Goal: Task Accomplishment & Management: Complete application form

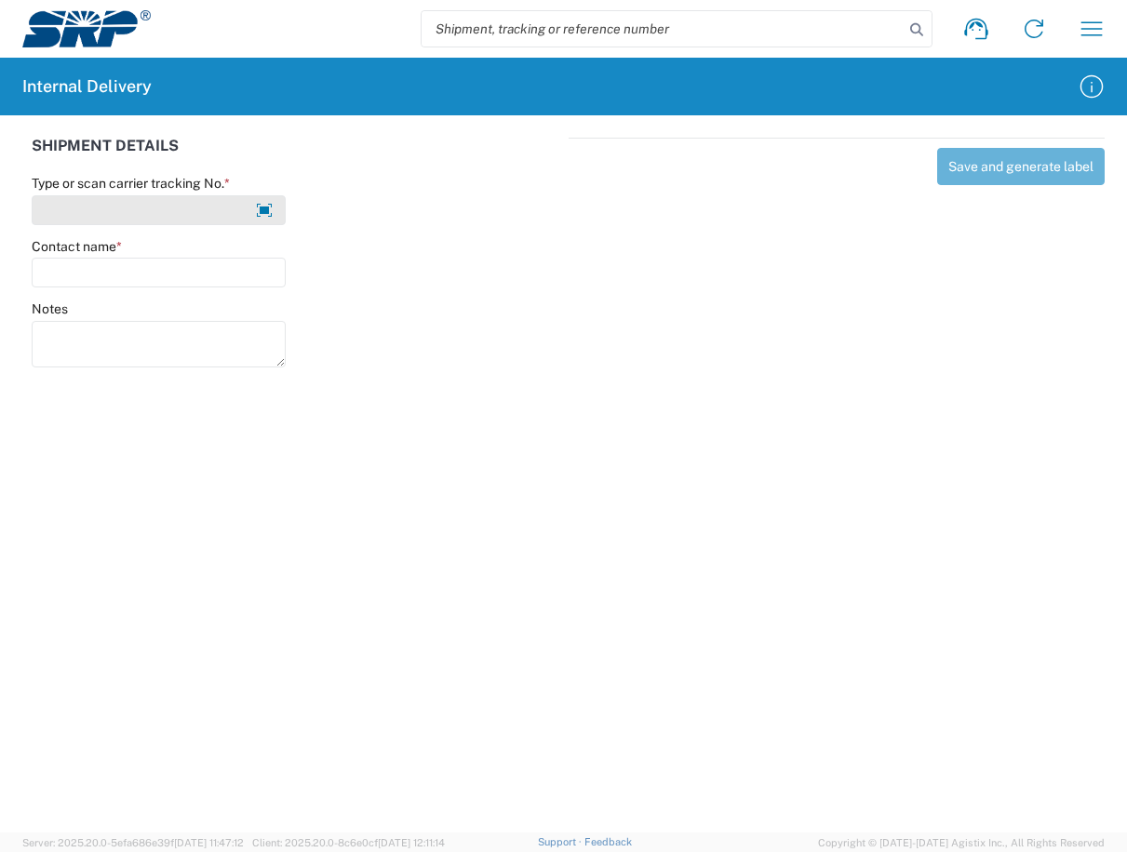
click at [182, 201] on input "Type or scan carrier tracking No. *" at bounding box center [159, 210] width 254 height 30
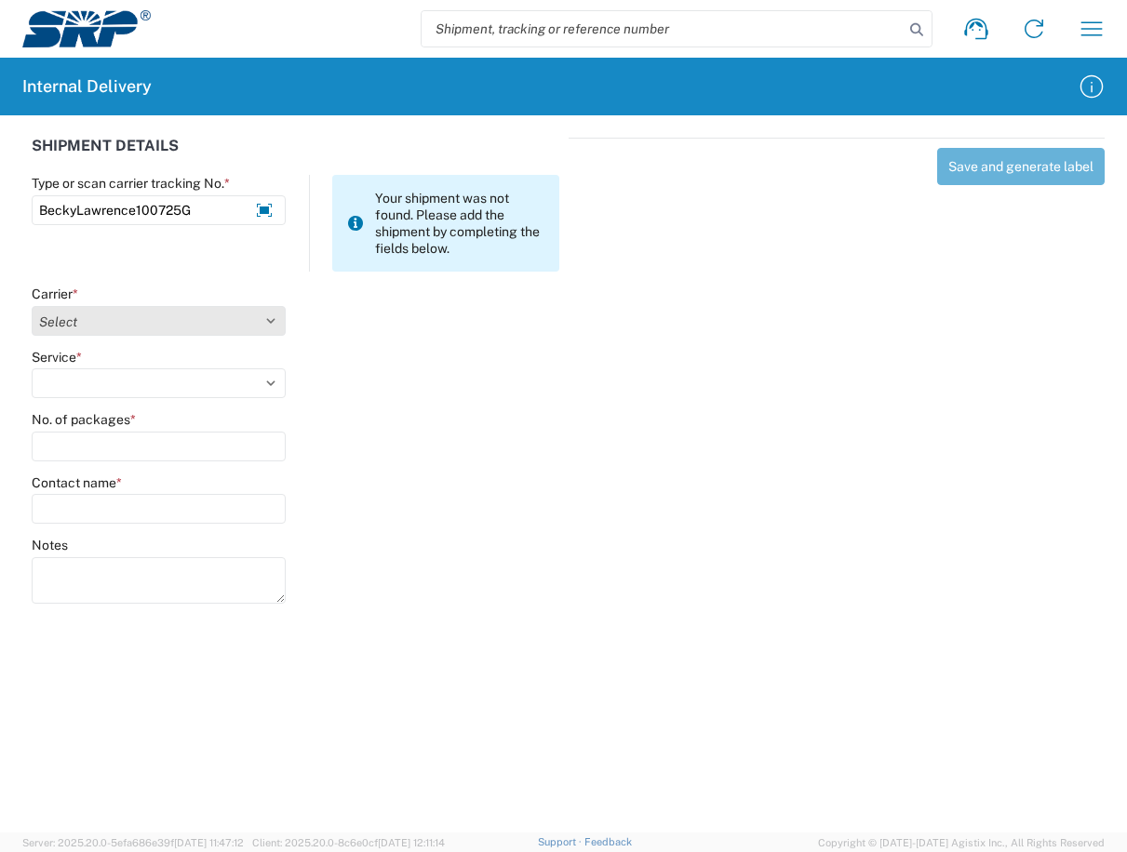
type input "BeckyLawrence100725G"
click at [274, 319] on select "Select Amazon Logistics ATI Trucking BC Dimerco Logistics Empire Southwest FedE…" at bounding box center [159, 321] width 254 height 30
select select "18713"
click at [32, 306] on select "Select Amazon Logistics ATI Trucking BC Dimerco Logistics Empire Southwest FedE…" at bounding box center [159, 321] width 254 height 30
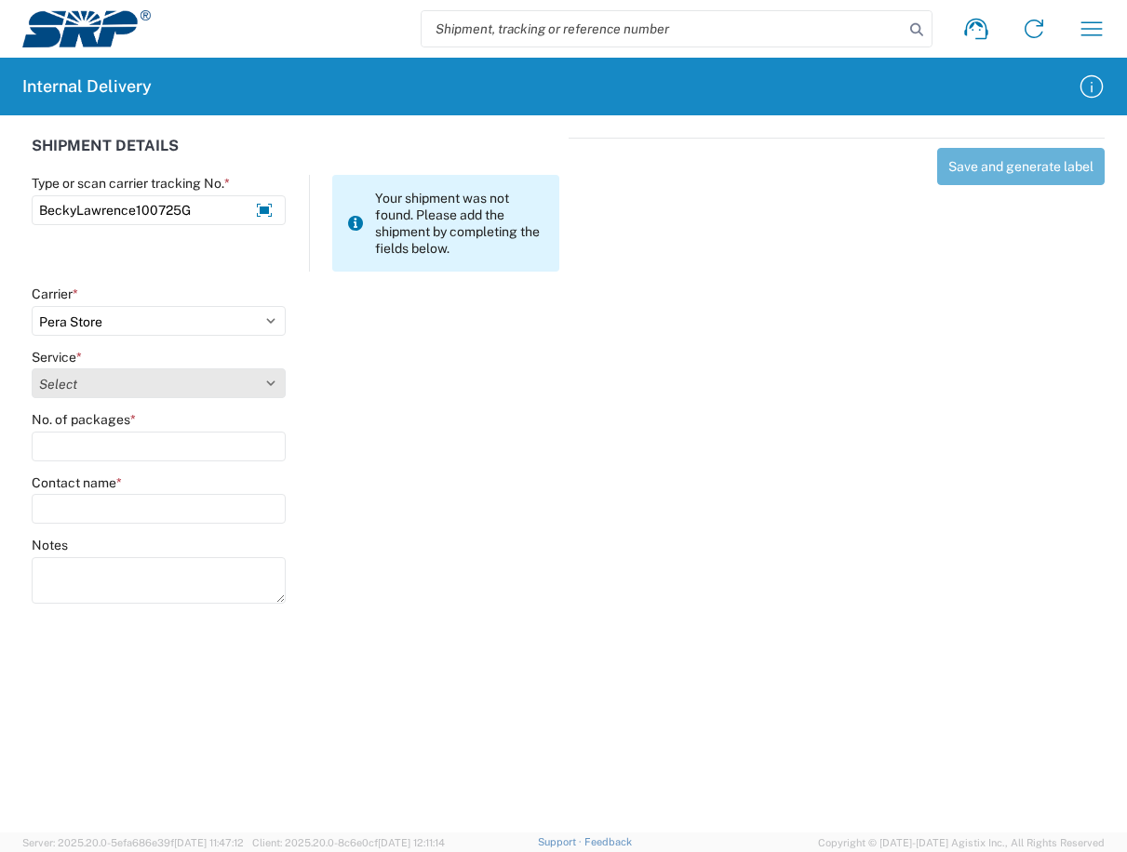
click at [269, 382] on select "Select Ground Inter-Office" at bounding box center [159, 384] width 254 height 30
select select "35763"
click at [32, 369] on select "Select Ground Inter-Office" at bounding box center [159, 384] width 254 height 30
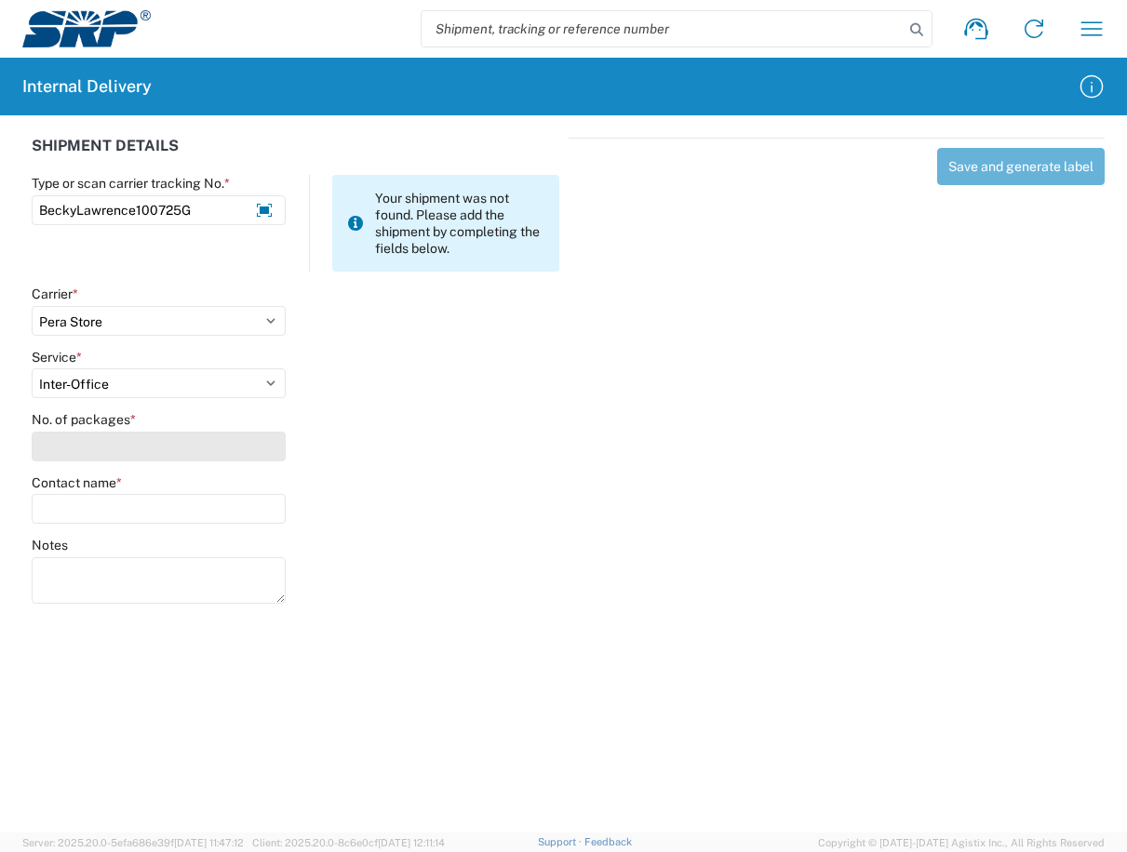
click at [126, 457] on input "No. of packages *" at bounding box center [159, 447] width 254 height 30
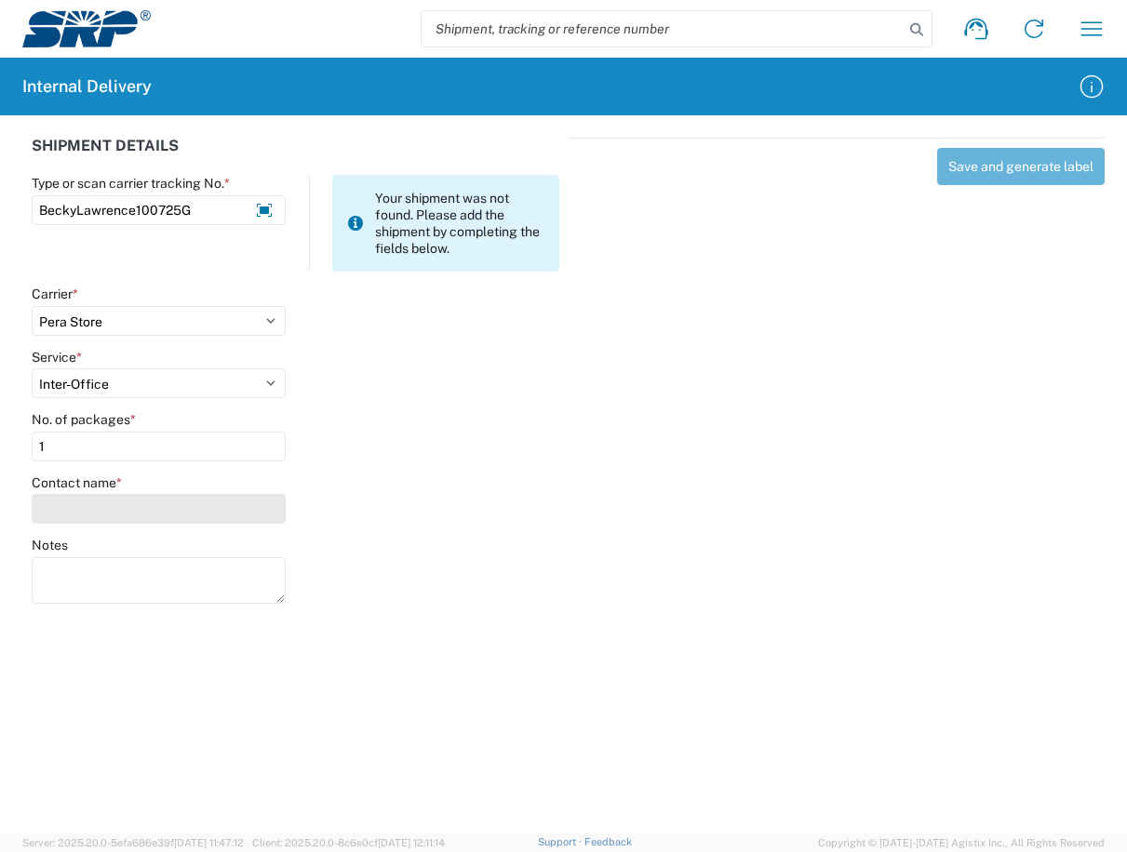
type input "1"
click at [158, 517] on input "Contact name *" at bounding box center [159, 509] width 254 height 30
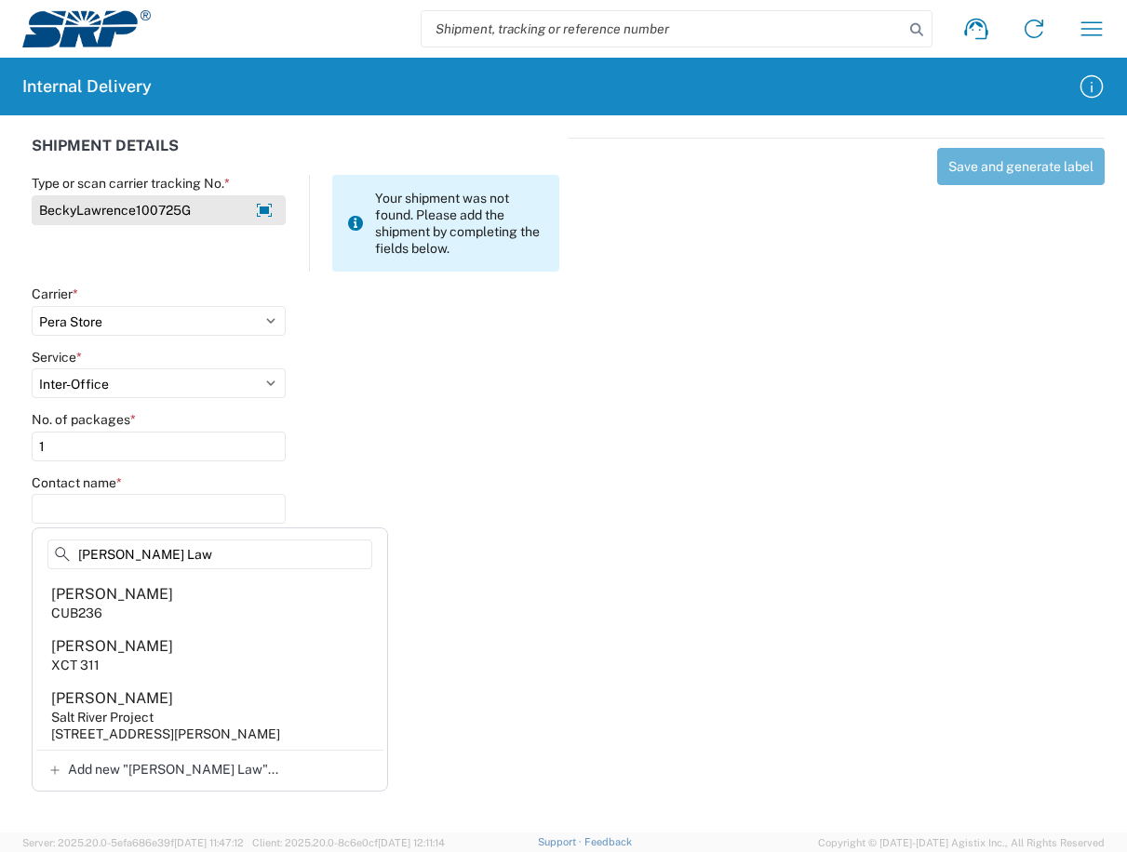
type input "Becky Law"
click at [210, 211] on input "BeckyLawrence100725G" at bounding box center [159, 210] width 254 height 30
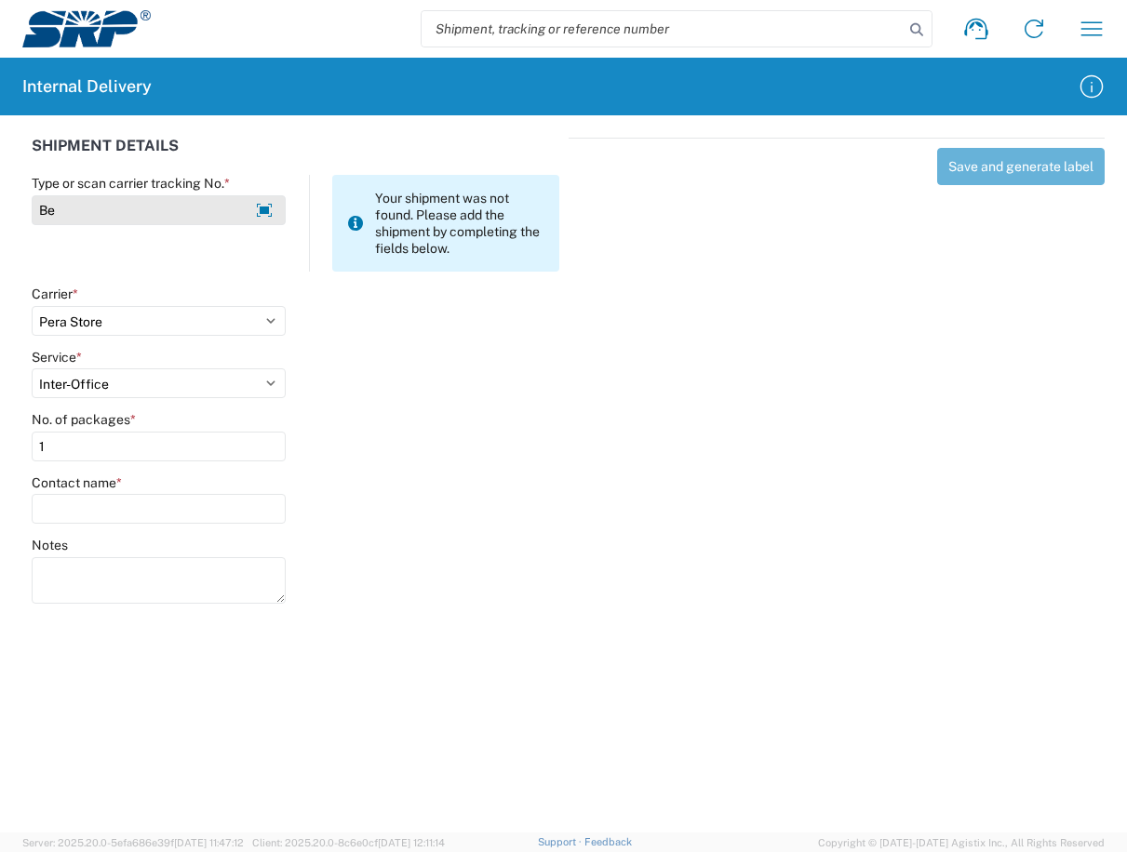
type input "B"
type input "OmarMoreno100725"
click at [181, 502] on input "Contact name *" at bounding box center [159, 509] width 254 height 30
type input "Omar Moreno"
click at [177, 219] on input "OmarMoreno100725" at bounding box center [159, 210] width 254 height 30
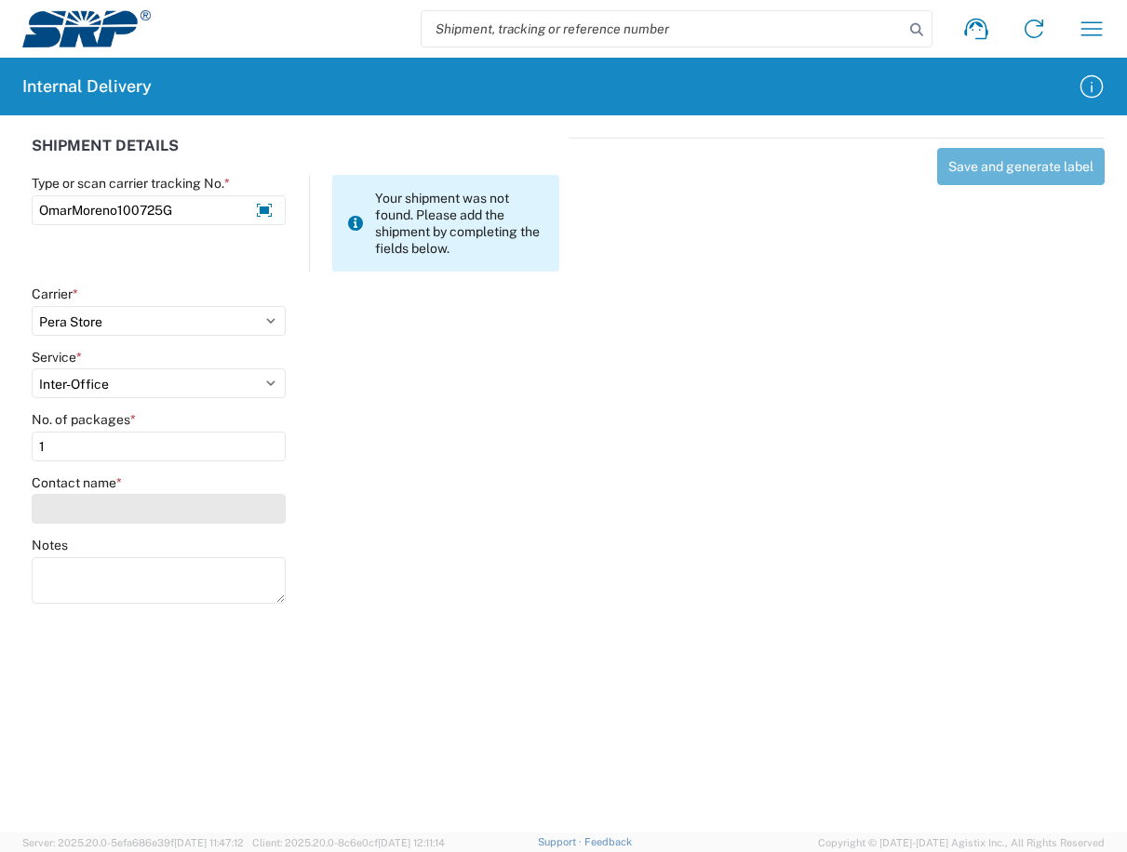
type input "OmarMoreno100725G"
click at [122, 504] on input "Contact name *" at bounding box center [159, 509] width 254 height 30
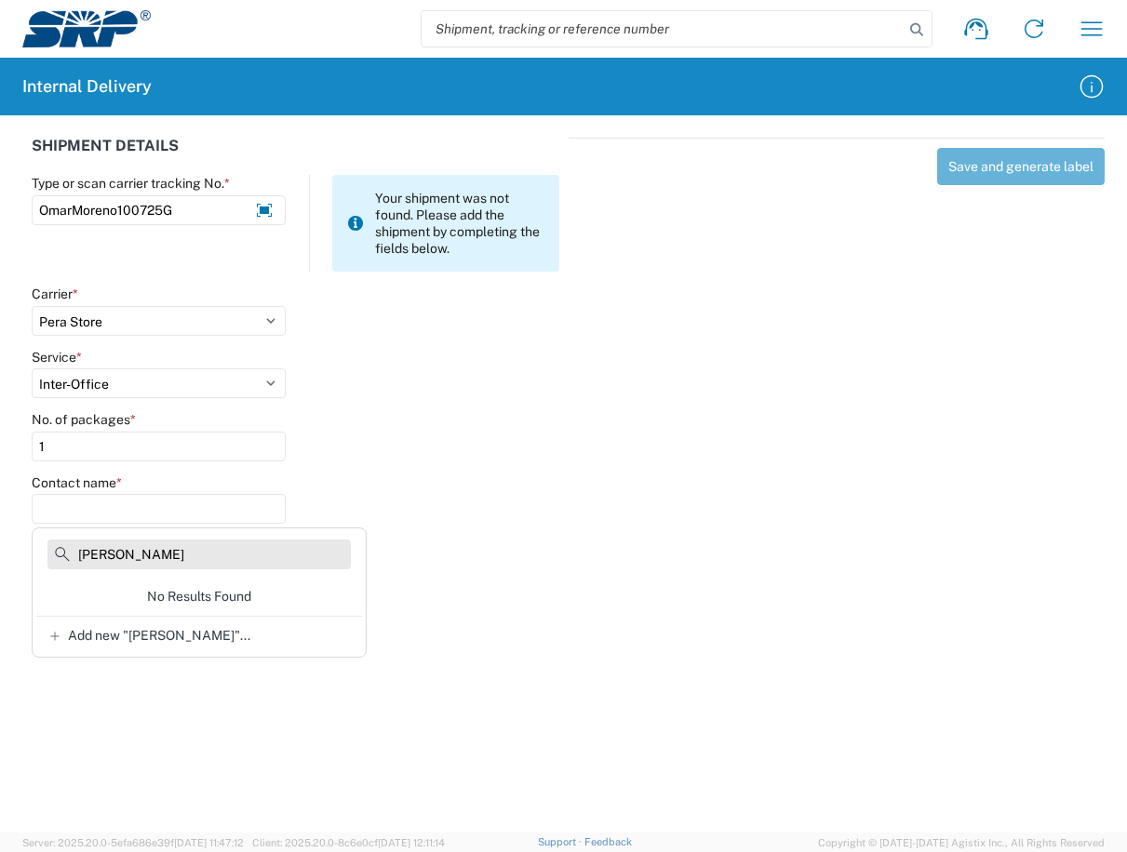
click at [200, 550] on input "Omar Moreno" at bounding box center [198, 555] width 303 height 30
type input "O"
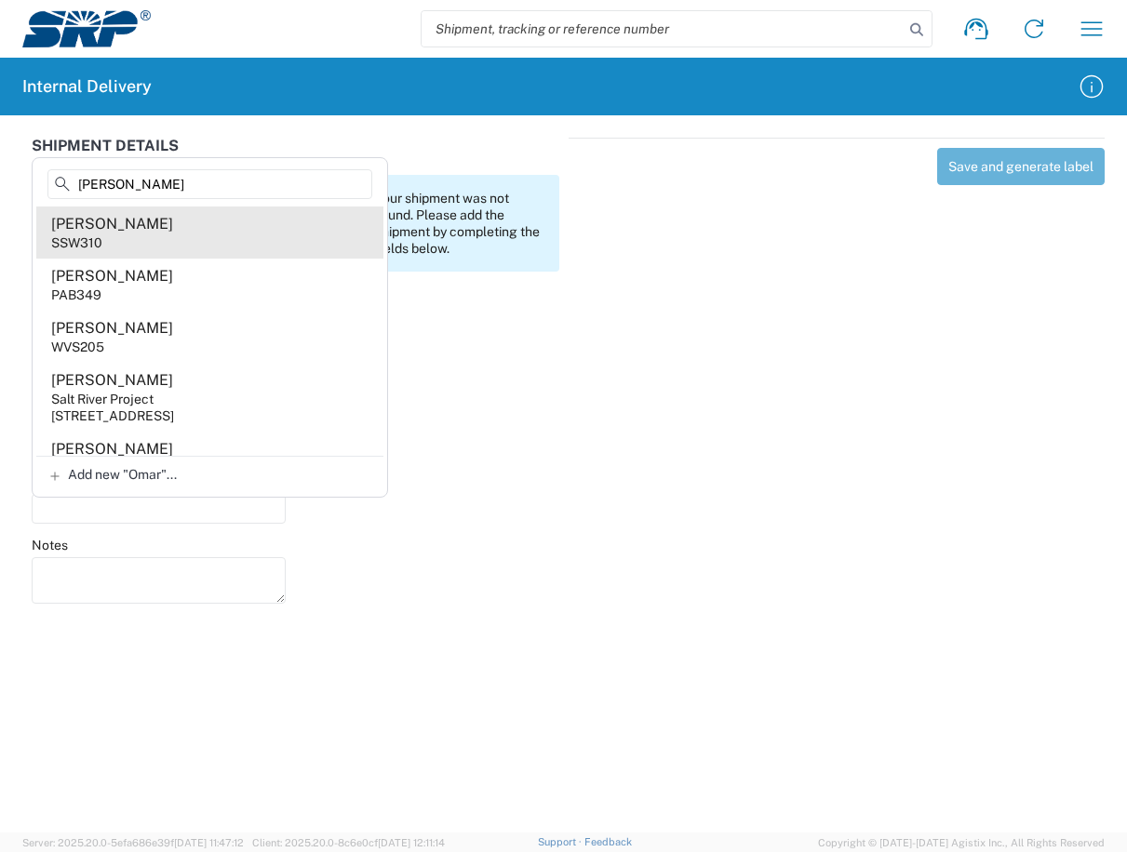
type input "Omar"
click at [79, 238] on div "SSW310" at bounding box center [76, 243] width 51 height 17
type input "Omar-luis Moreno"
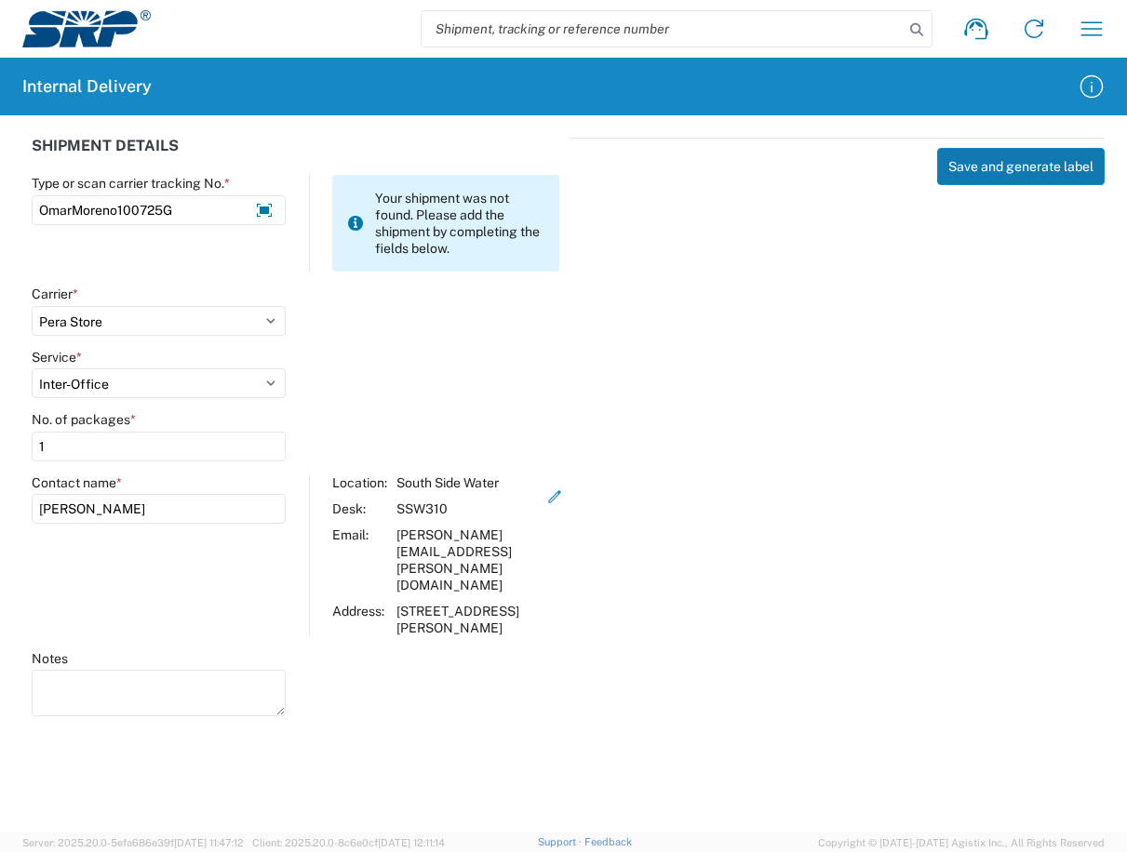
click at [1010, 165] on button "Save and generate label" at bounding box center [1021, 166] width 168 height 37
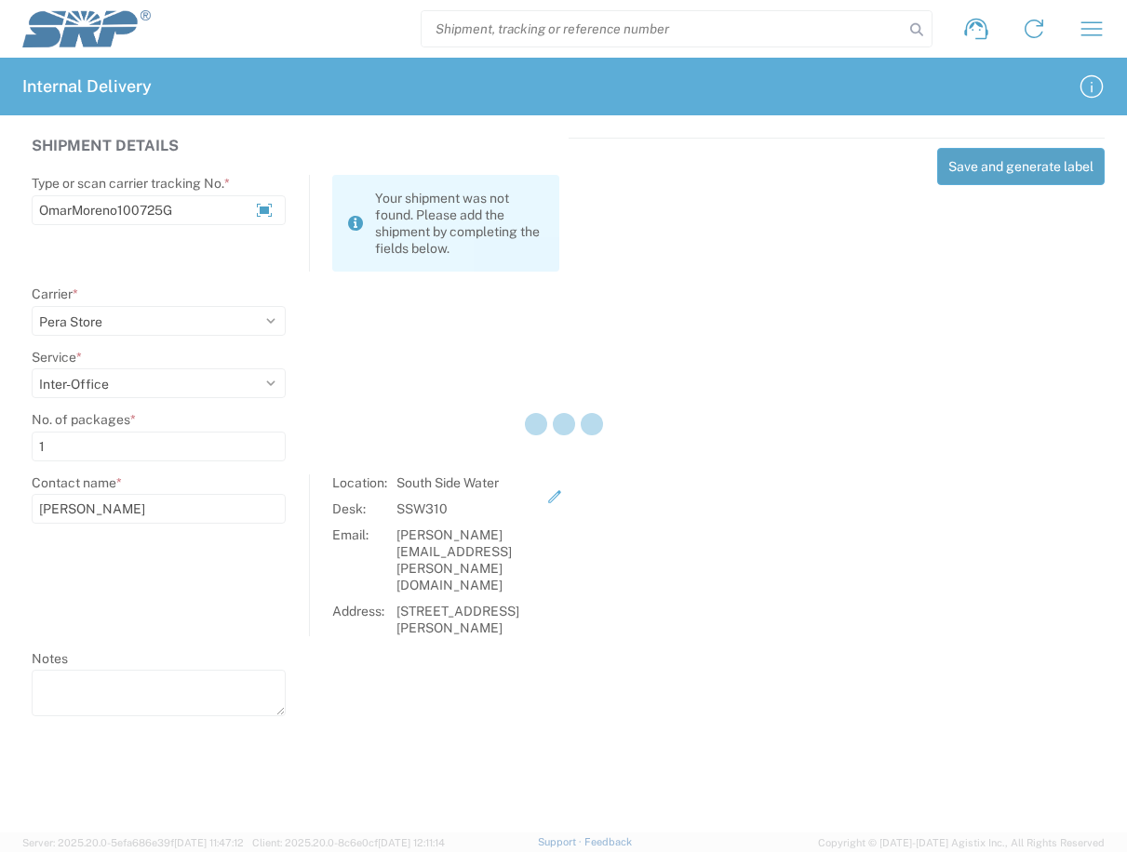
select select
